Goal: Information Seeking & Learning: Learn about a topic

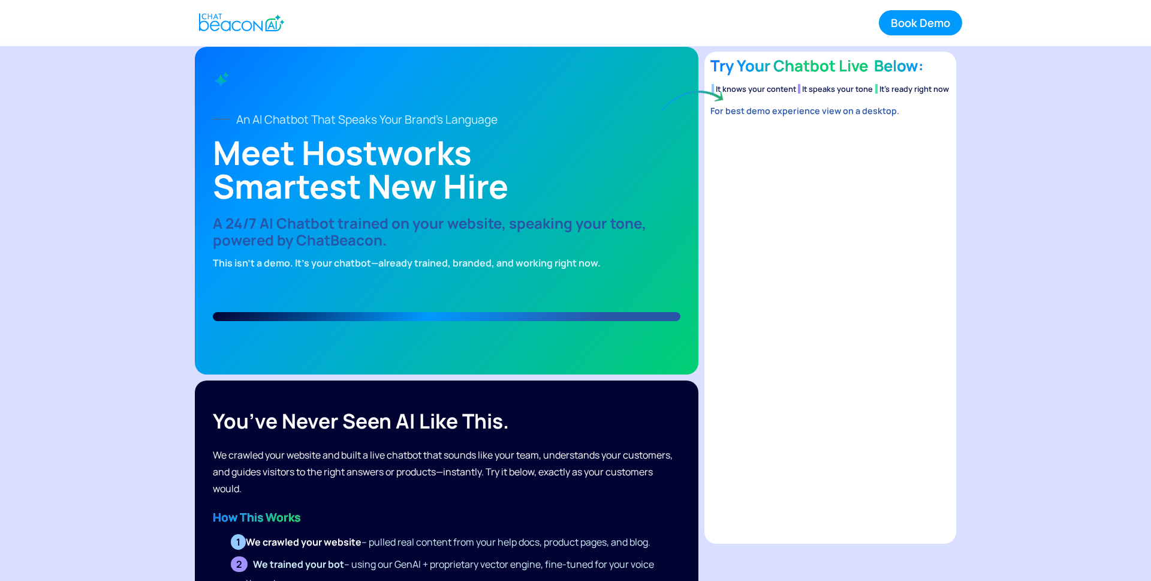
scroll to position [5, 0]
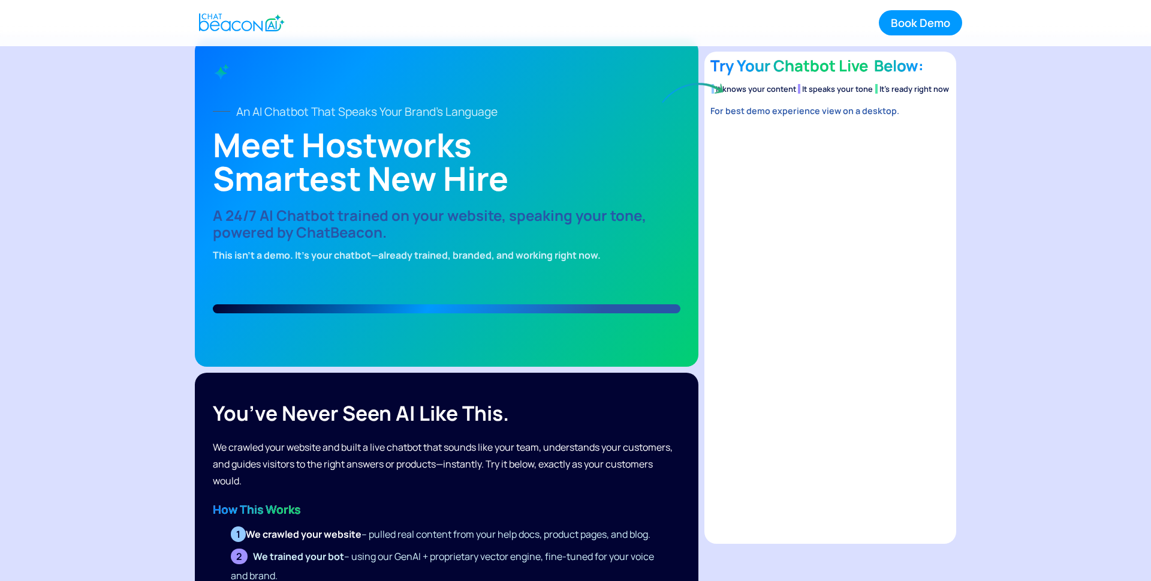
scroll to position [12, 0]
